Goal: Transaction & Acquisition: Download file/media

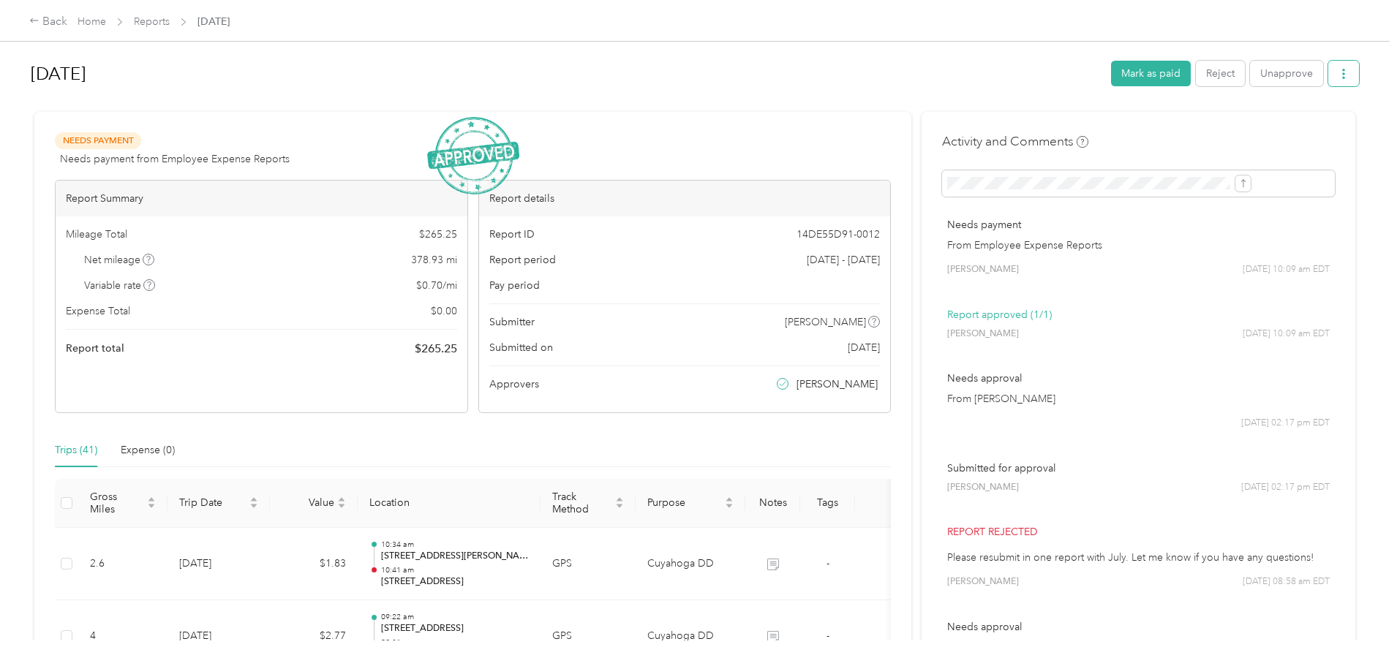
click at [1328, 75] on button "button" at bounding box center [1343, 74] width 31 height 26
click at [1187, 127] on span "Download" at bounding box center [1181, 127] width 48 height 15
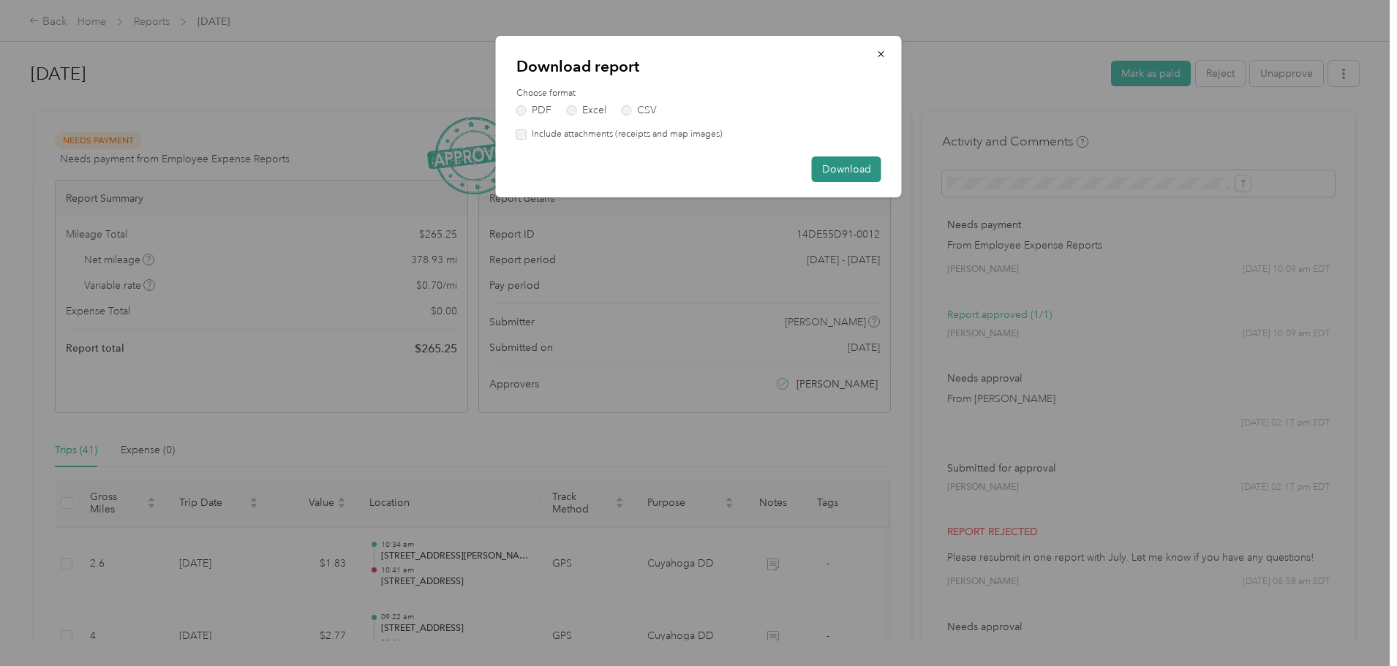
click at [838, 167] on button "Download" at bounding box center [846, 169] width 69 height 26
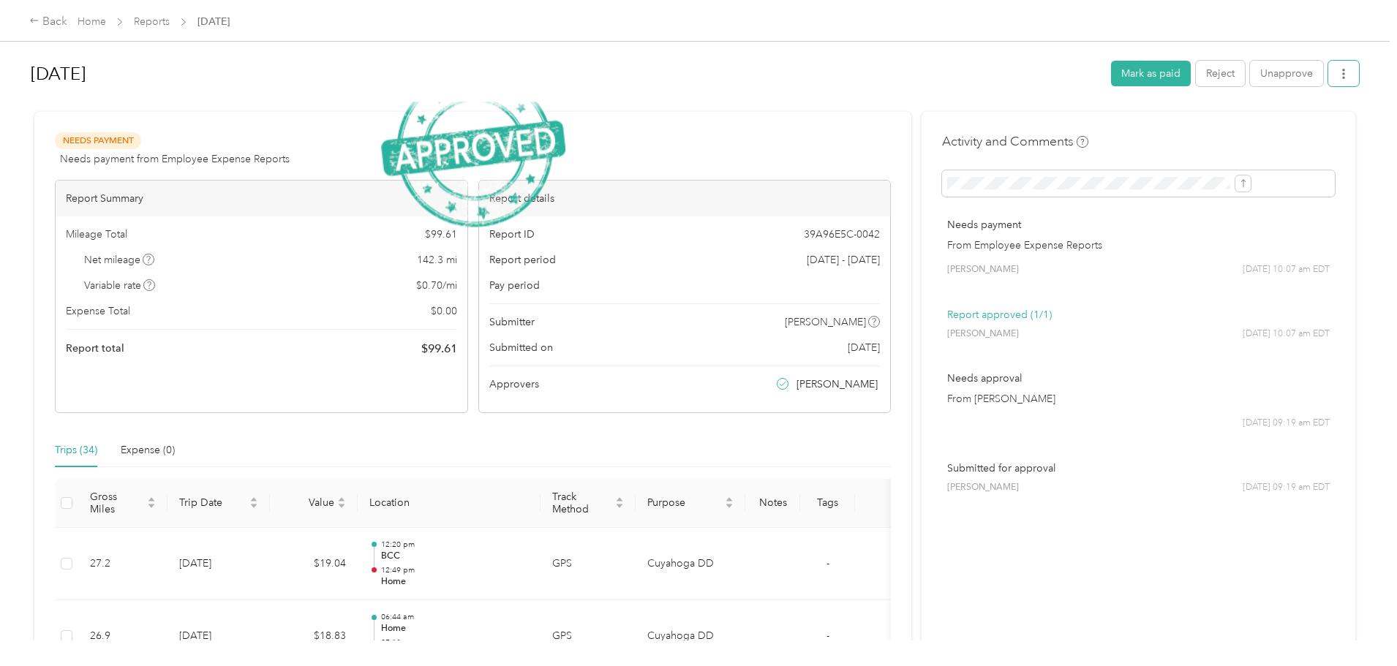
click at [1328, 68] on button "button" at bounding box center [1343, 74] width 31 height 26
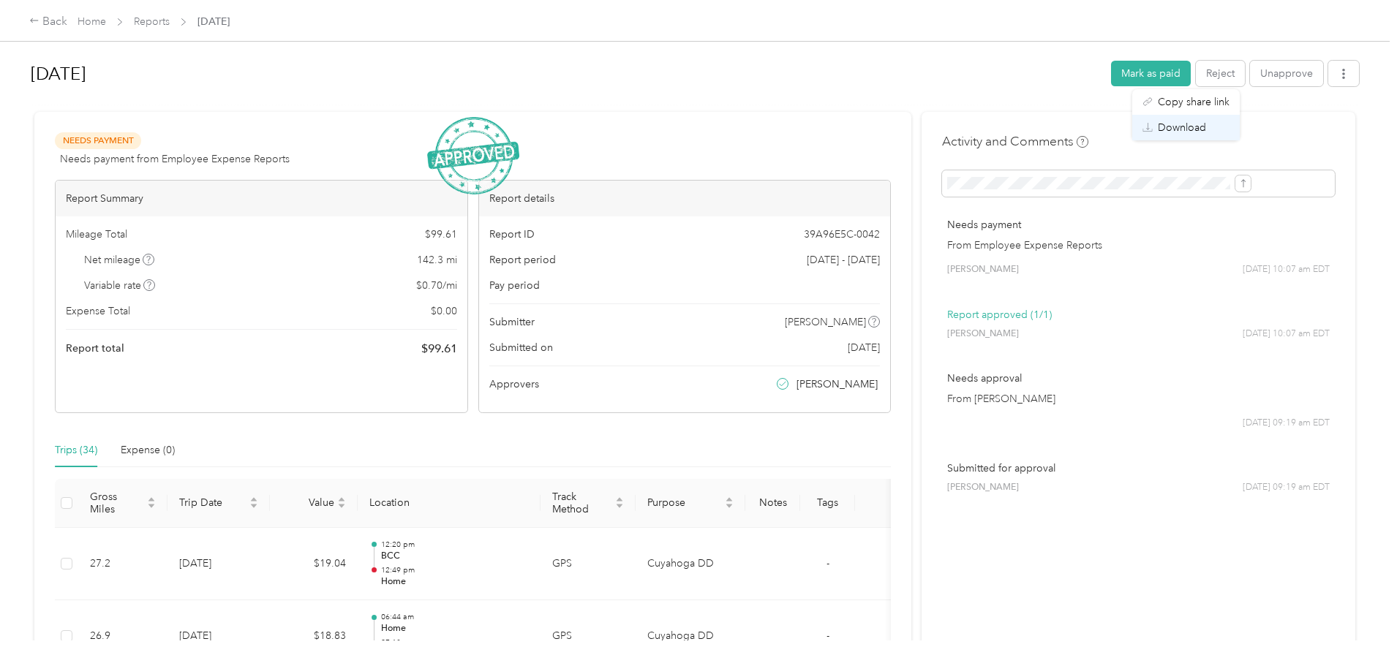
click at [1186, 131] on span "Download" at bounding box center [1181, 127] width 48 height 15
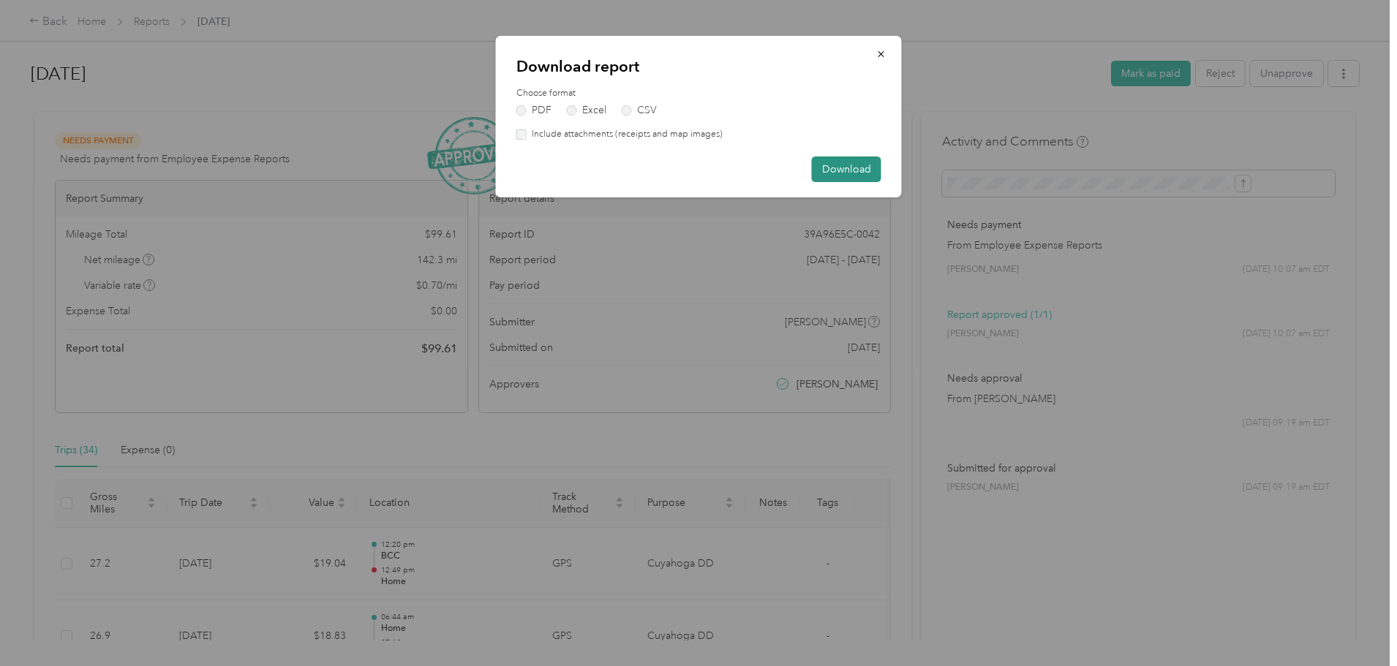
click at [834, 165] on button "Download" at bounding box center [846, 169] width 69 height 26
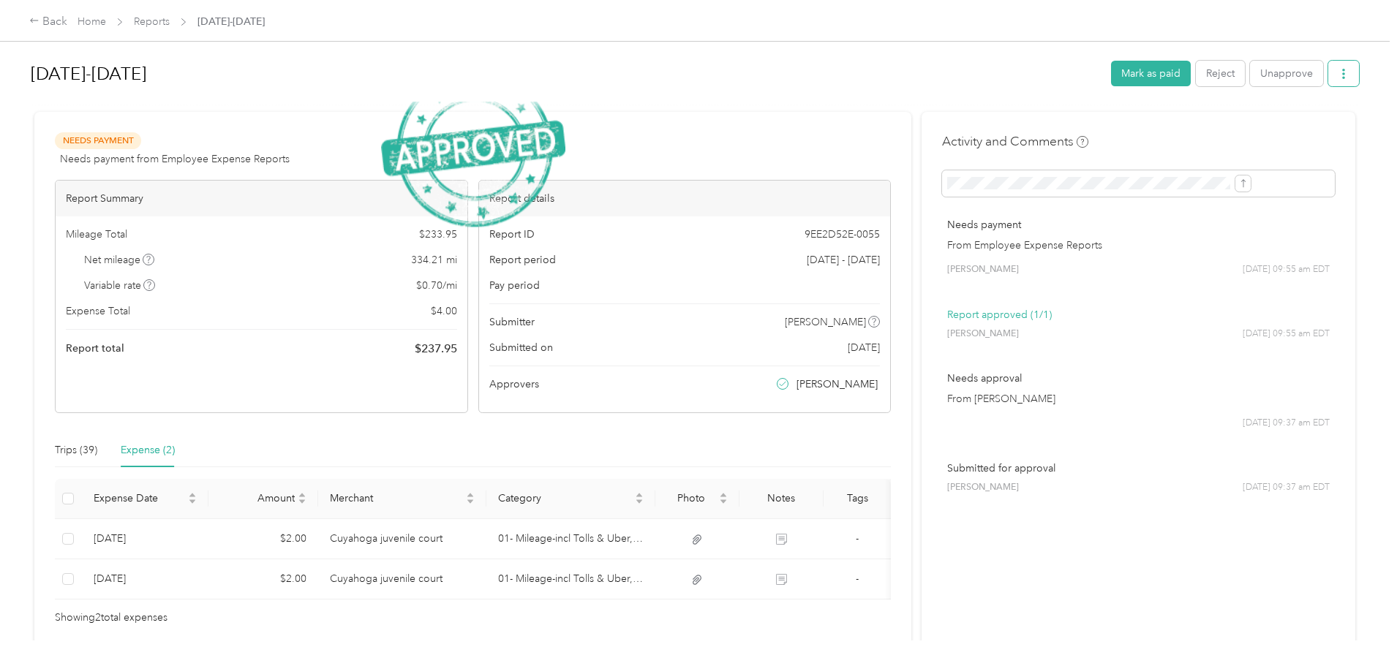
click at [1328, 71] on button "button" at bounding box center [1343, 74] width 31 height 26
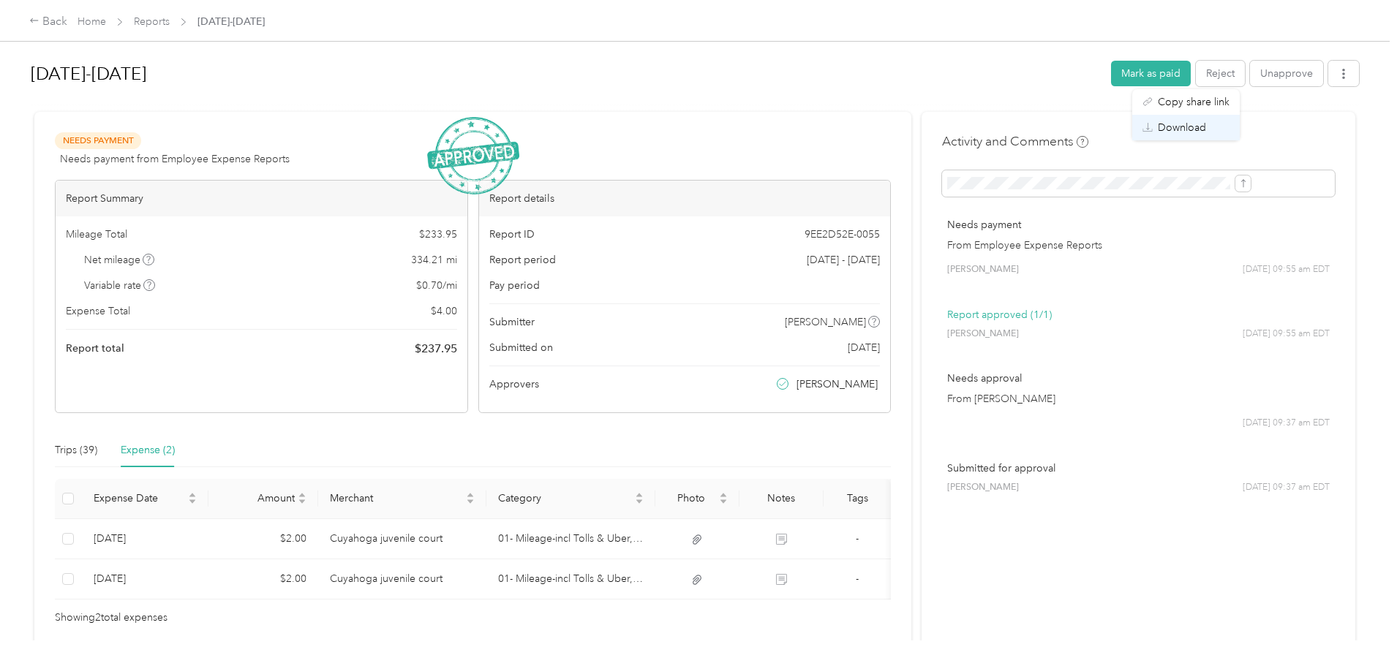
click at [1179, 126] on span "Download" at bounding box center [1181, 127] width 48 height 15
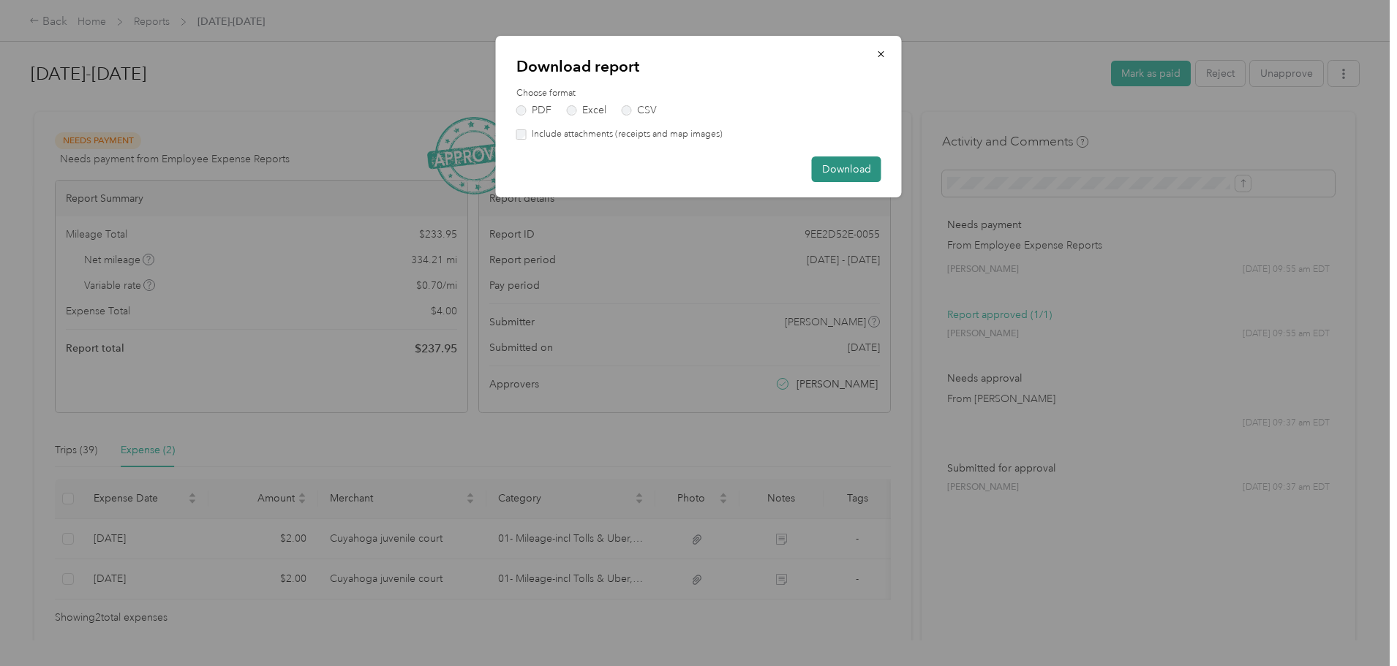
click at [850, 164] on button "Download" at bounding box center [846, 169] width 69 height 26
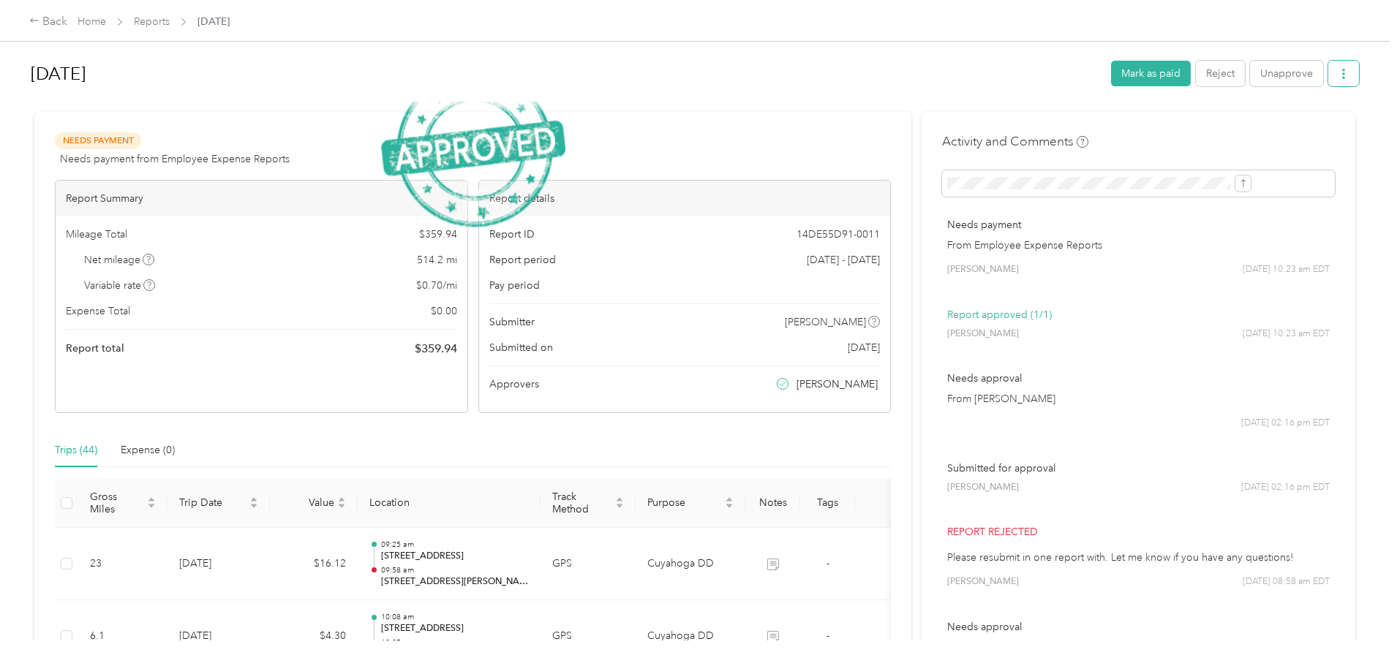
click at [1328, 77] on button "button" at bounding box center [1343, 74] width 31 height 26
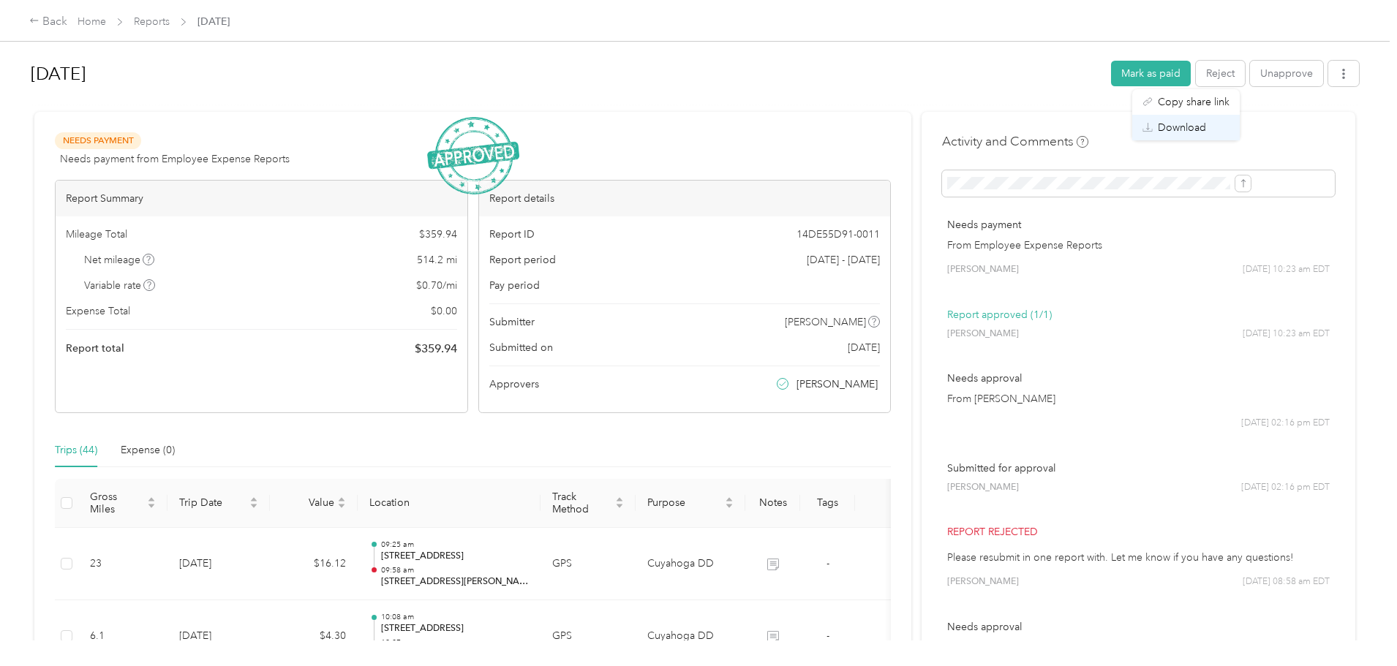
click at [1209, 132] on div "Download" at bounding box center [1185, 127] width 87 height 15
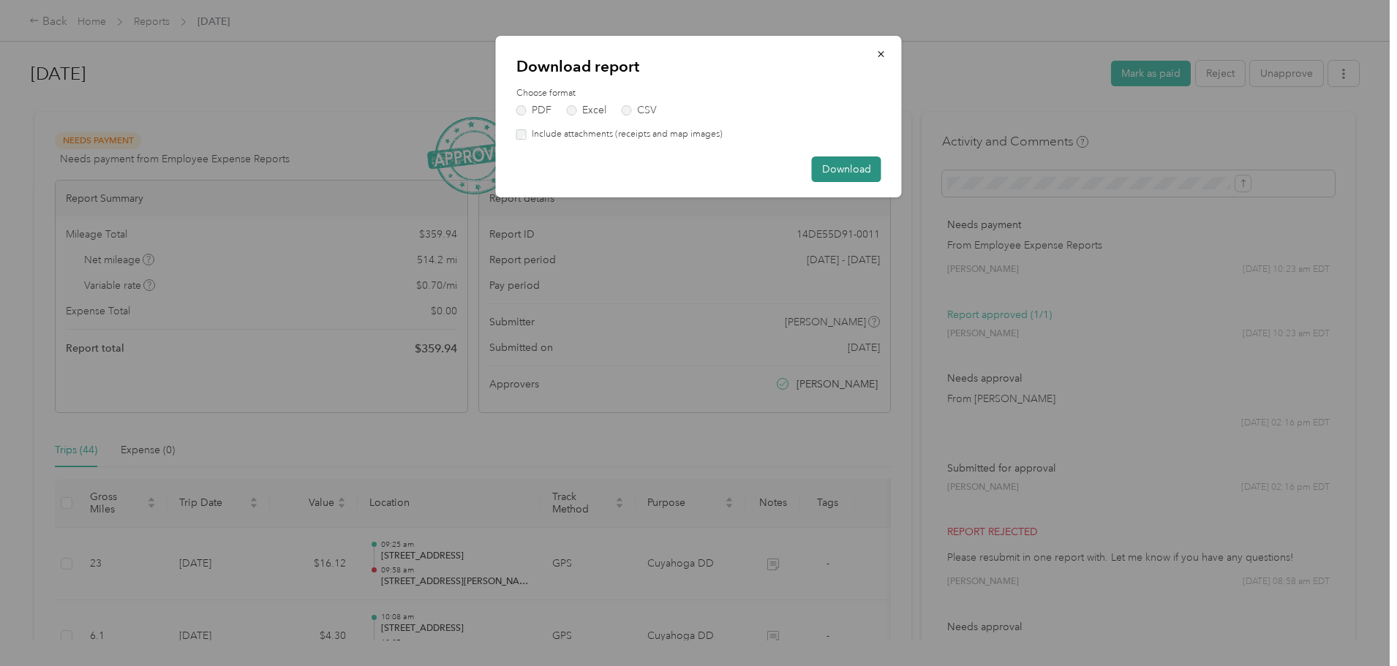
click at [857, 163] on button "Download" at bounding box center [846, 169] width 69 height 26
